Goal: Entertainment & Leisure: Consume media (video, audio)

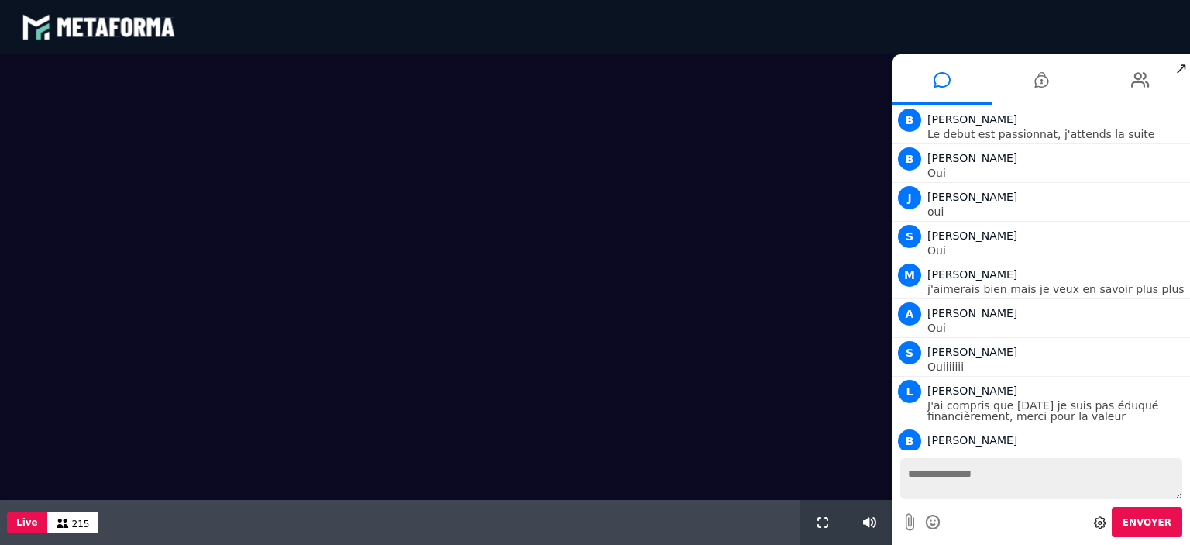
scroll to position [1262, 0]
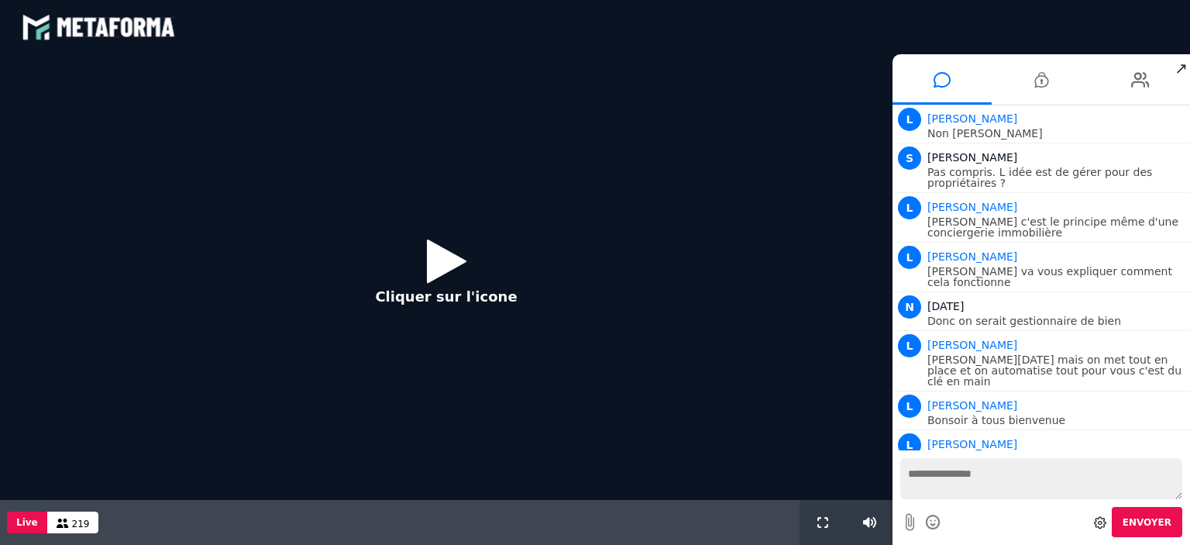
click at [436, 260] on icon at bounding box center [447, 261] width 40 height 50
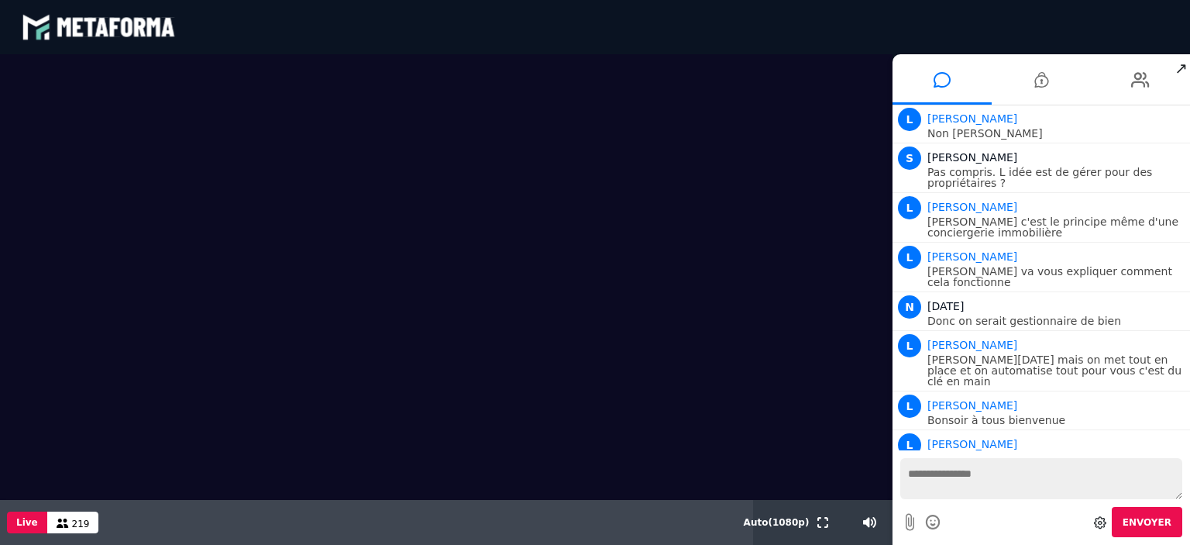
click at [1181, 71] on span "↗" at bounding box center [1182, 68] width 18 height 28
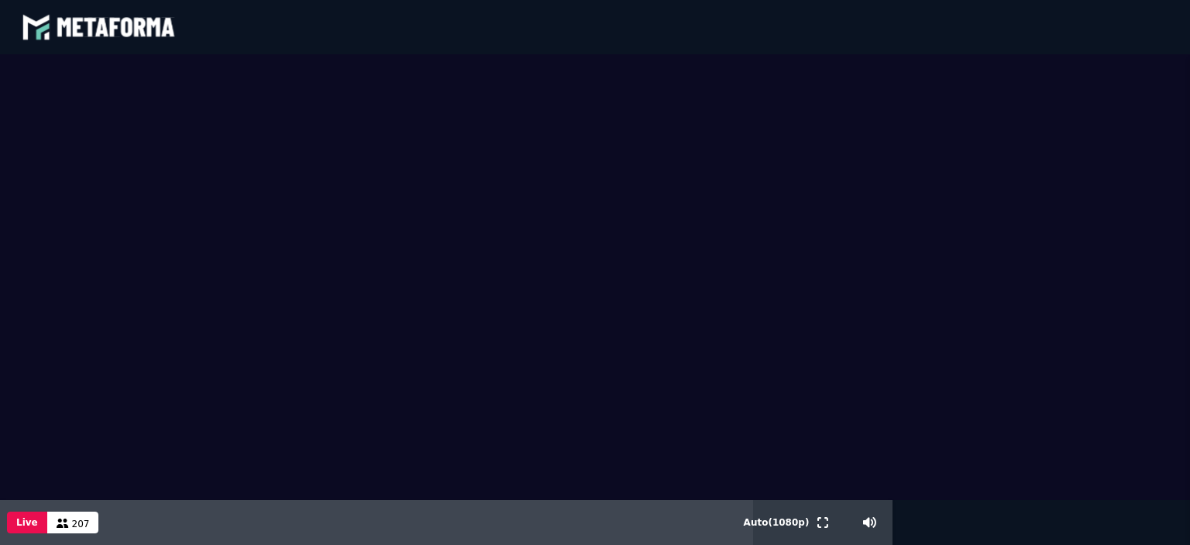
scroll to position [1807, 0]
click at [59, 520] on icon at bounding box center [63, 522] width 12 height 9
drag, startPoint x: 59, startPoint y: 520, endPoint x: 105, endPoint y: 398, distance: 130.7
click at [105, 398] on div "Scène Compte limité Mettez à niveau pour obtenir des fonctionnalités profession…" at bounding box center [595, 299] width 1190 height 491
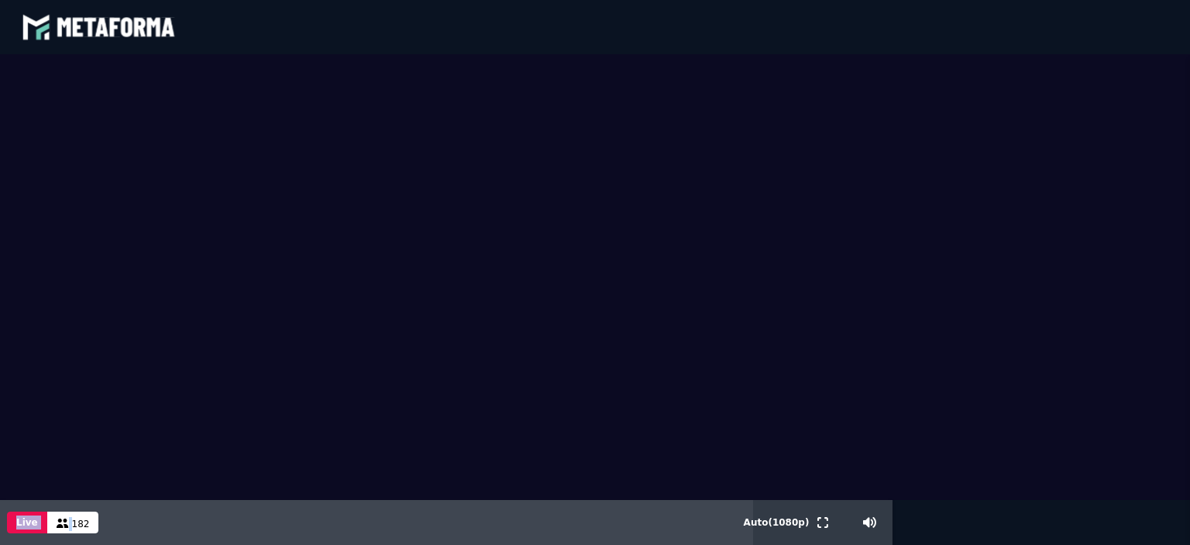
click at [105, 398] on video at bounding box center [595, 277] width 1190 height 446
click at [139, 520] on div "Live 182" at bounding box center [376, 522] width 753 height 45
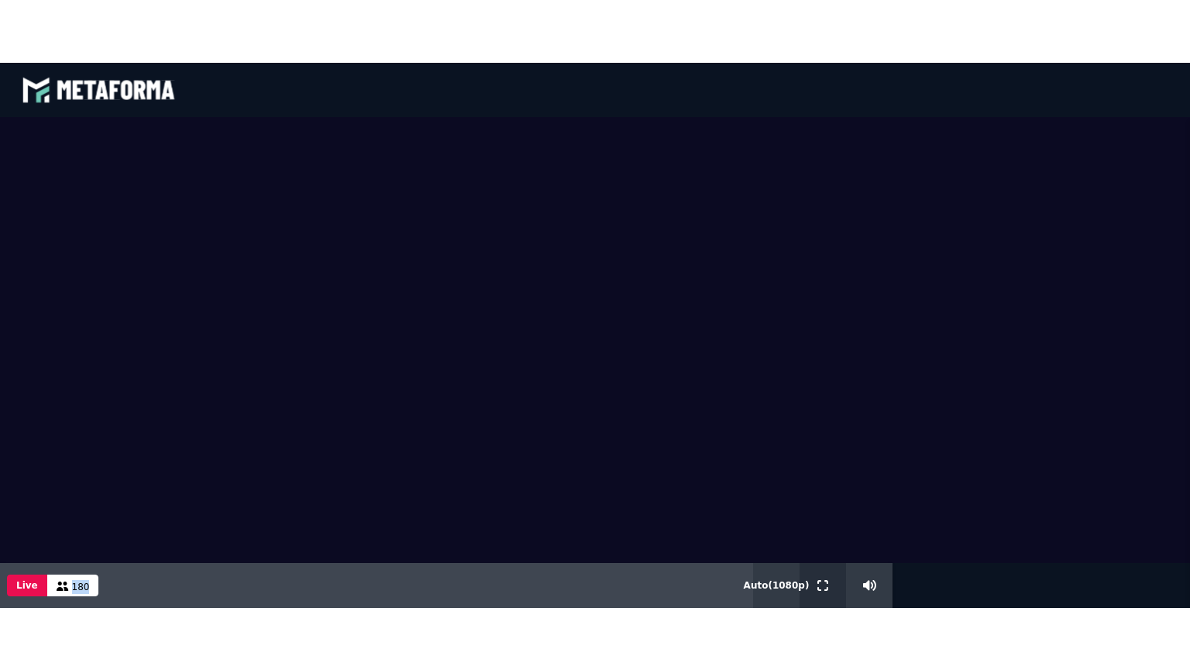
drag, startPoint x: 825, startPoint y: 581, endPoint x: 825, endPoint y: 675, distance: 93.8
click at [825, 544] on icon at bounding box center [823, 584] width 11 height 11
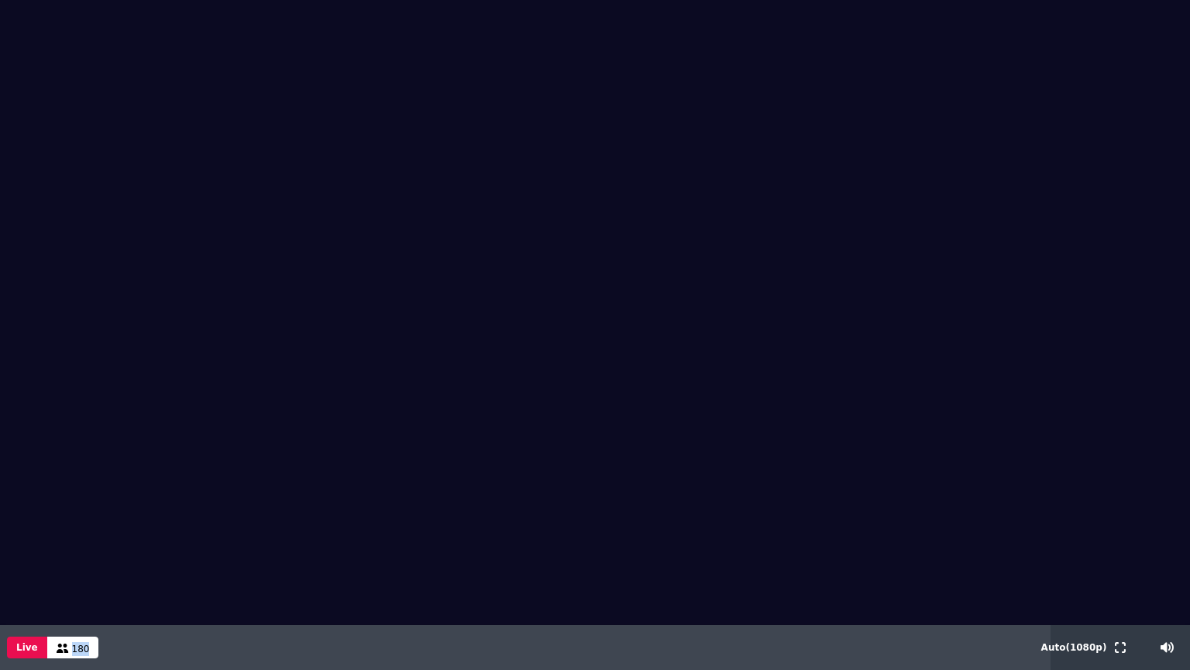
click at [1168, 48] on video at bounding box center [595, 312] width 1190 height 625
click at [936, 143] on video at bounding box center [595, 312] width 1190 height 625
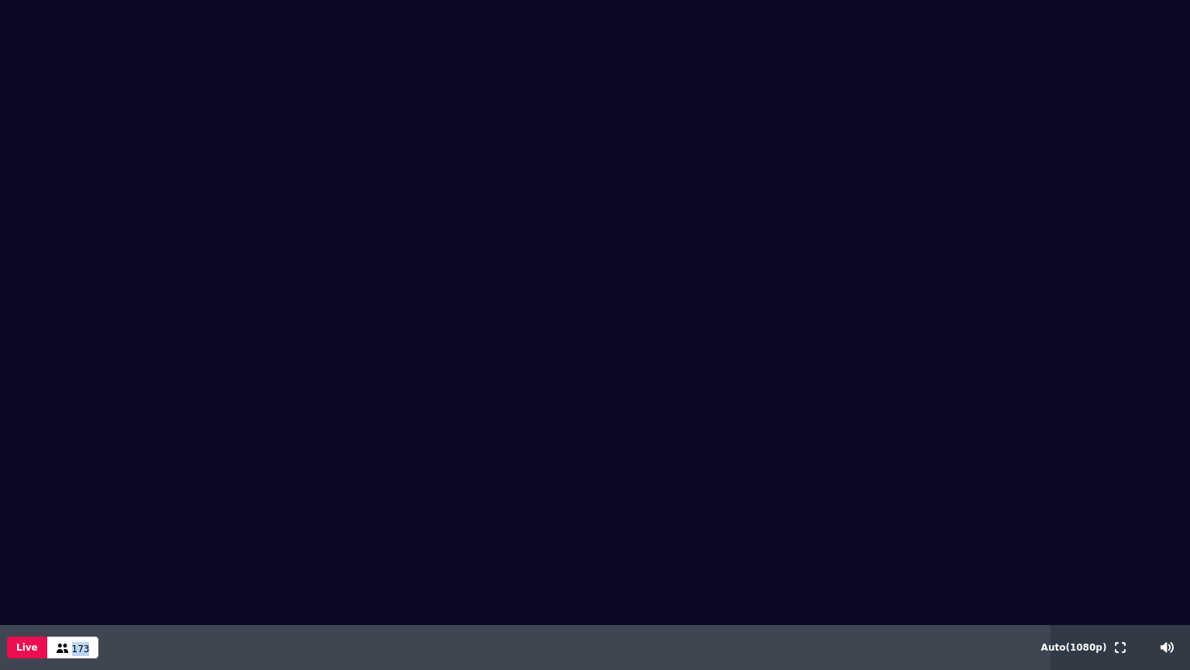
click at [936, 143] on video at bounding box center [595, 312] width 1190 height 625
click at [1118, 544] on icon at bounding box center [1120, 647] width 11 height 11
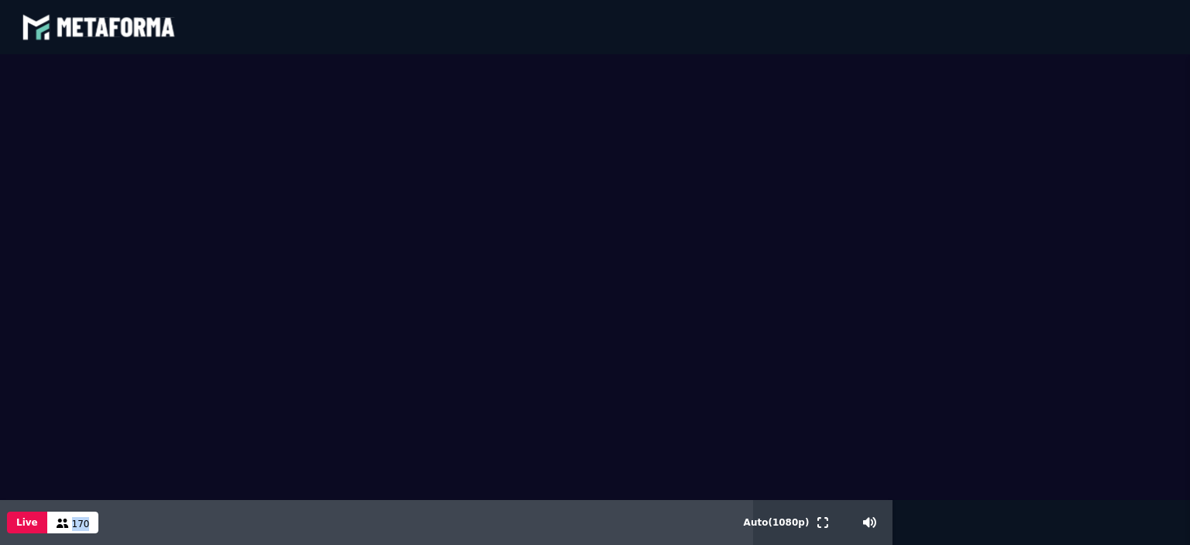
click at [937, 329] on video at bounding box center [595, 277] width 1190 height 446
click at [828, 526] on icon at bounding box center [823, 522] width 11 height 11
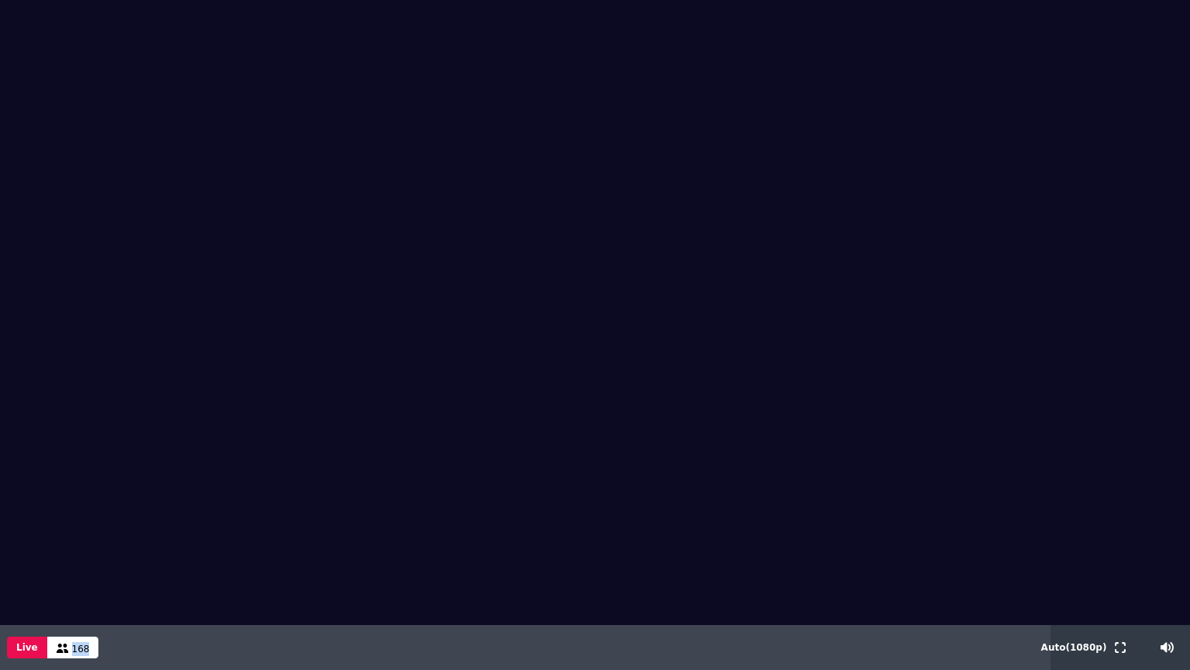
click at [167, 544] on div "Live 168" at bounding box center [525, 647] width 1051 height 45
drag, startPoint x: 167, startPoint y: 652, endPoint x: 738, endPoint y: 549, distance: 580.2
click at [738, 544] on div "Scène Compte limité Mettez à niveau pour obtenir des fonctionnalités profession…" at bounding box center [595, 335] width 1190 height 670
click at [1125, 544] on icon at bounding box center [1120, 647] width 11 height 11
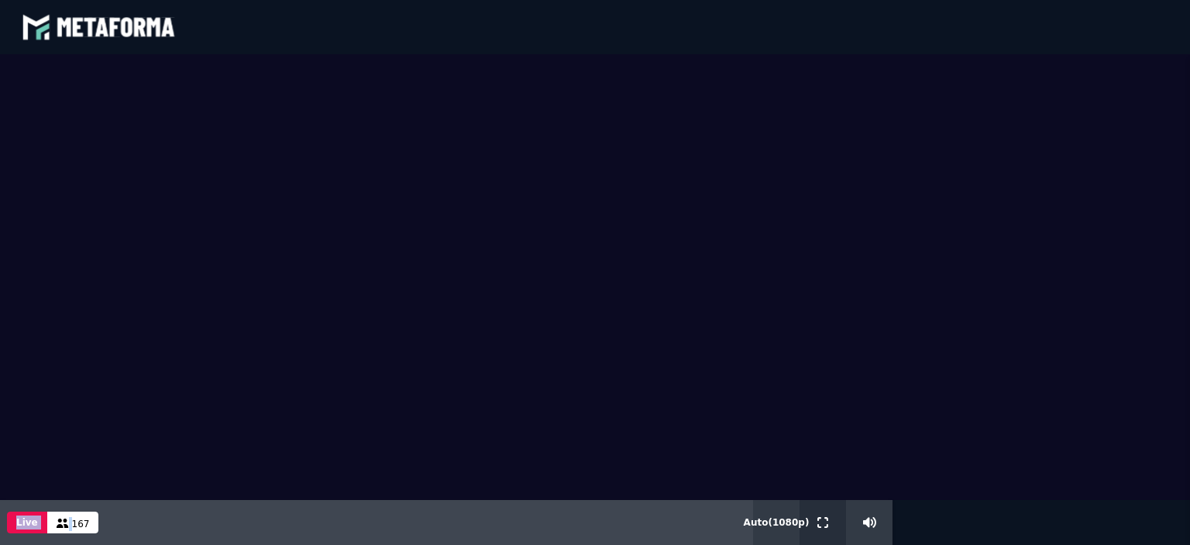
click at [818, 522] on icon at bounding box center [823, 522] width 11 height 11
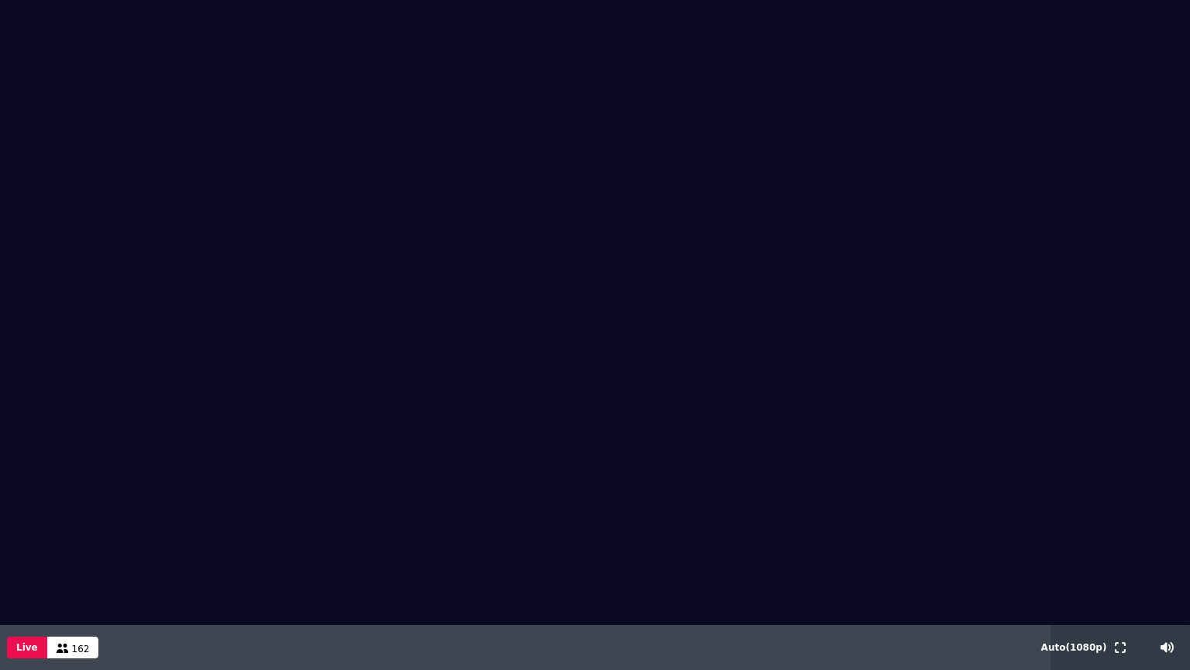
click at [533, 493] on video at bounding box center [595, 312] width 1190 height 625
click at [409, 544] on video at bounding box center [595, 312] width 1190 height 625
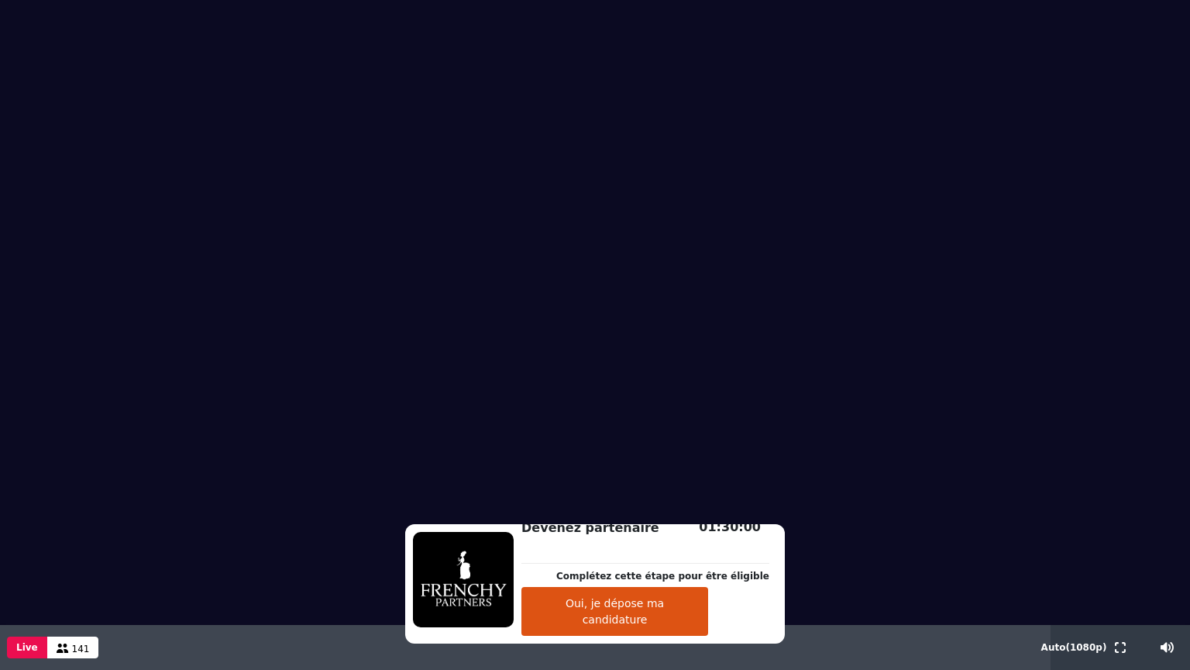
click at [409, 544] on video at bounding box center [595, 312] width 1190 height 625
click at [638, 544] on button "Oui, je dépose ma candidature" at bounding box center [615, 611] width 187 height 49
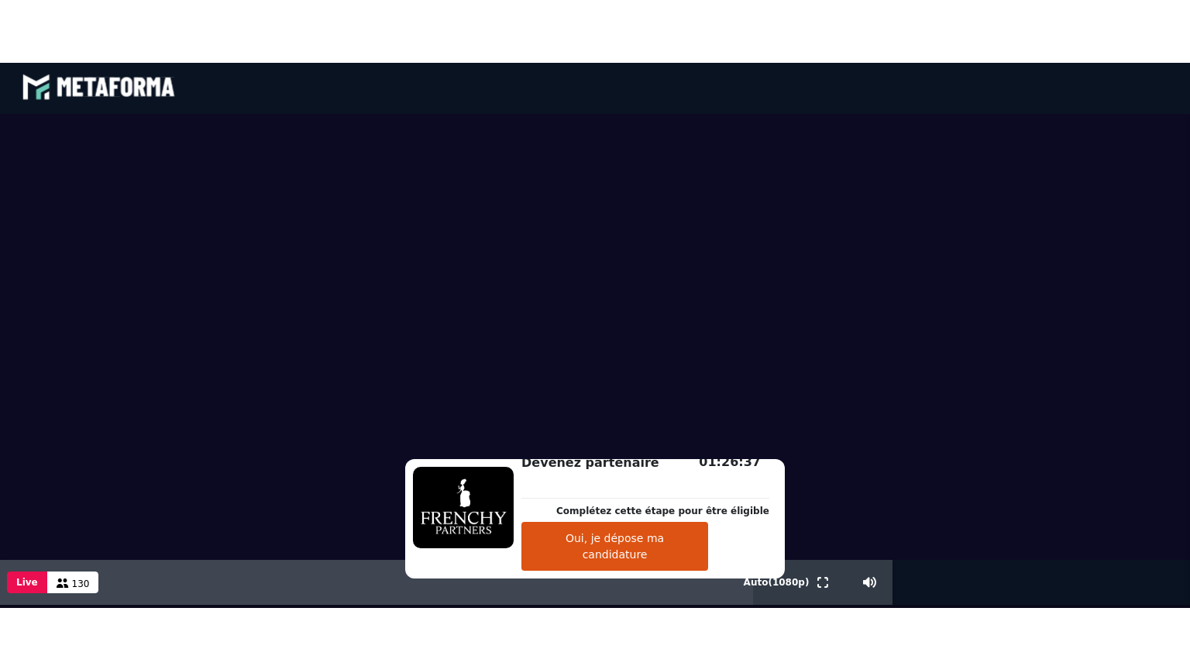
scroll to position [0, 0]
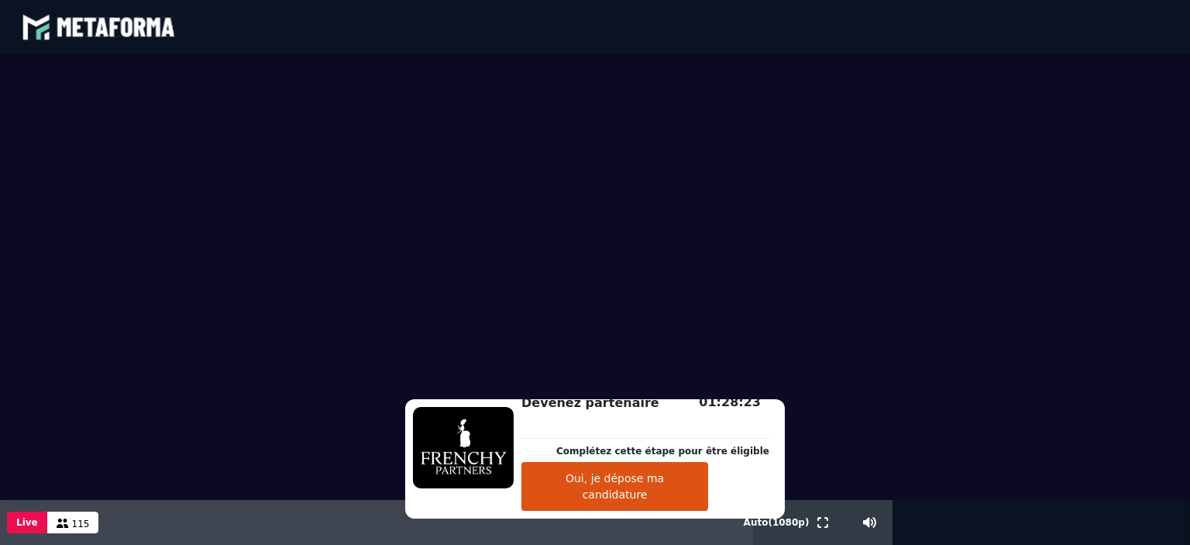
click at [1105, 446] on video at bounding box center [595, 277] width 1190 height 446
click at [952, 433] on video at bounding box center [595, 277] width 1190 height 446
click at [825, 520] on icon at bounding box center [823, 522] width 11 height 11
